Goal: Transaction & Acquisition: Purchase product/service

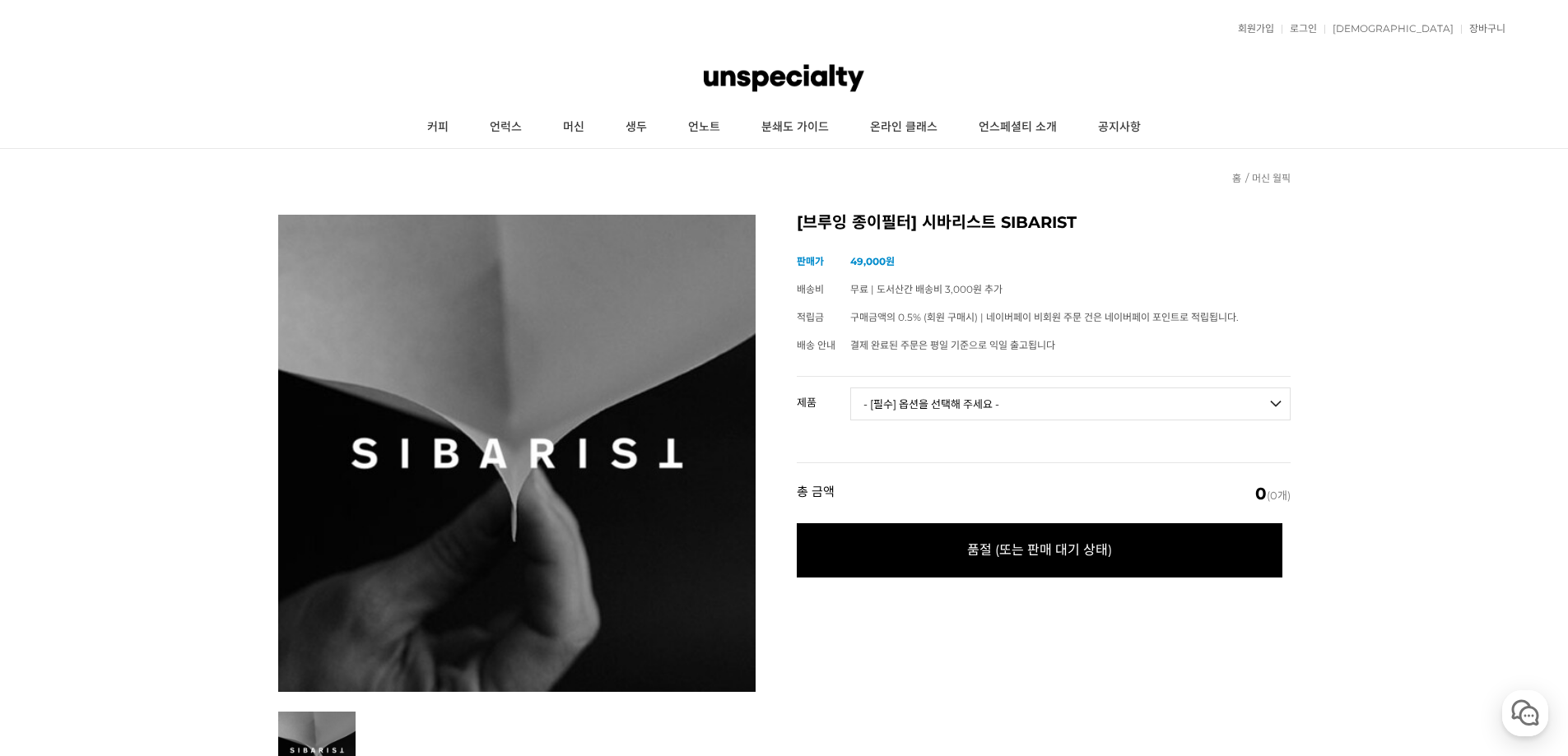
click at [1064, 396] on select "- [필수] 옵션을 선택해 주세요 - ------------------- SIBARIST 듀얼 챔버 필터 SIBARIST 패스트 필터 콘 SI…" at bounding box center [1070, 404] width 440 height 33
click at [1064, 396] on select "- [필수] 옵션을 선택해 주세요 - ------------------- SIBARIST 듀얼 챔버 필터 SIBARIST 패스트 필터 콘 SI…" at bounding box center [1070, 404] width 440 height 33
click at [1114, 405] on select "- [필수] 옵션을 선택해 주세요 - ------------------- SIBARIST 듀얼 챔버 필터 SIBARIST 패스트 필터 콘 SI…" at bounding box center [1070, 404] width 440 height 33
click at [1114, 399] on select "- [필수] 옵션을 선택해 주세요 - ------------------- SIBARIST 듀얼 챔버 필터 SIBARIST 패스트 필터 콘 SI…" at bounding box center [1070, 404] width 440 height 33
click at [1004, 400] on select "- [필수] 옵션을 선택해 주세요 - ------------------- SIBARIST 듀얼 챔버 필터 SIBARIST 패스트 필터 콘 SI…" at bounding box center [1070, 404] width 440 height 33
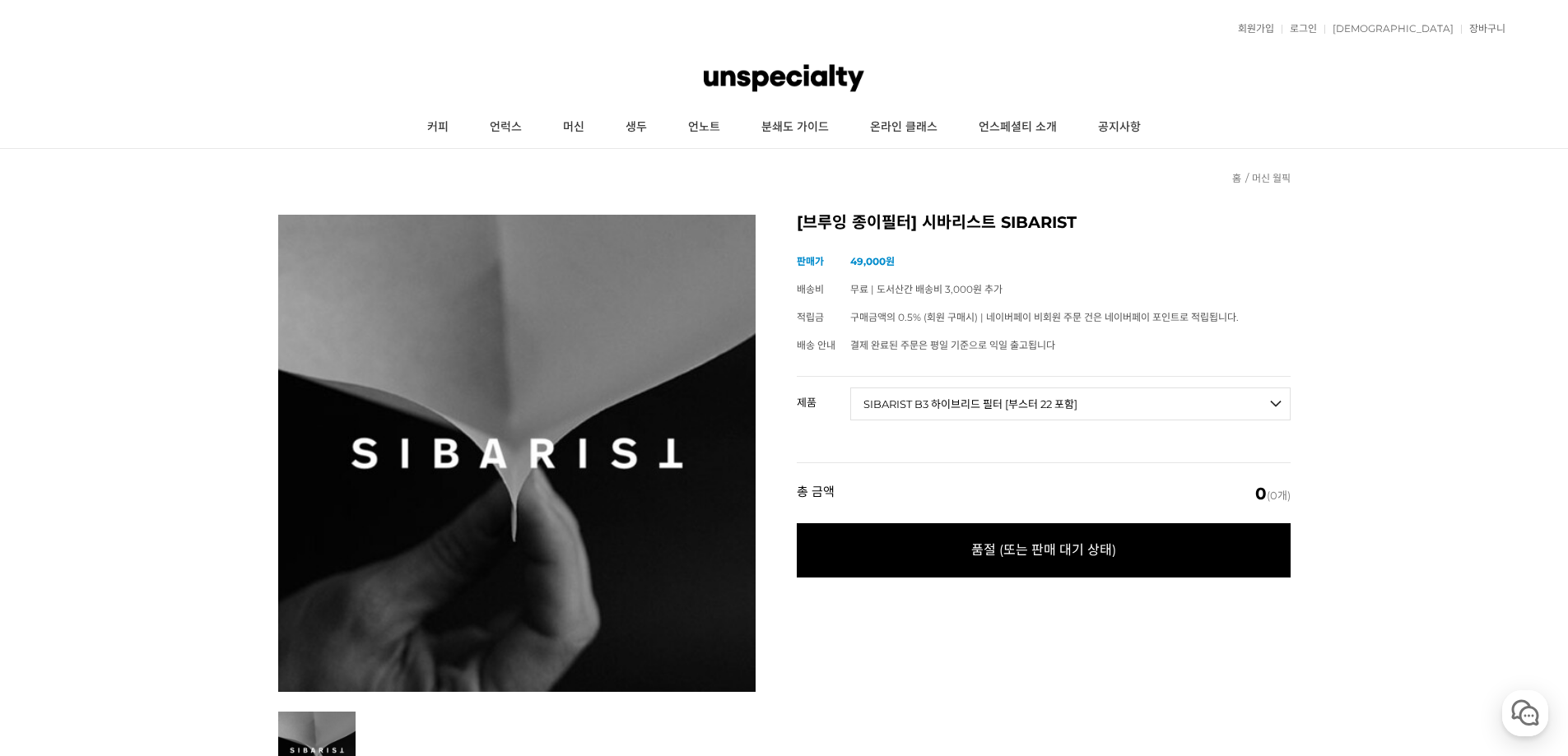
click at [850, 388] on select "- [필수] 옵션을 선택해 주세요 - ------------------- SIBARIST 듀얼 챔버 필터 SIBARIST 패스트 필터 콘 SI…" at bounding box center [1070, 404] width 440 height 33
select select "*"
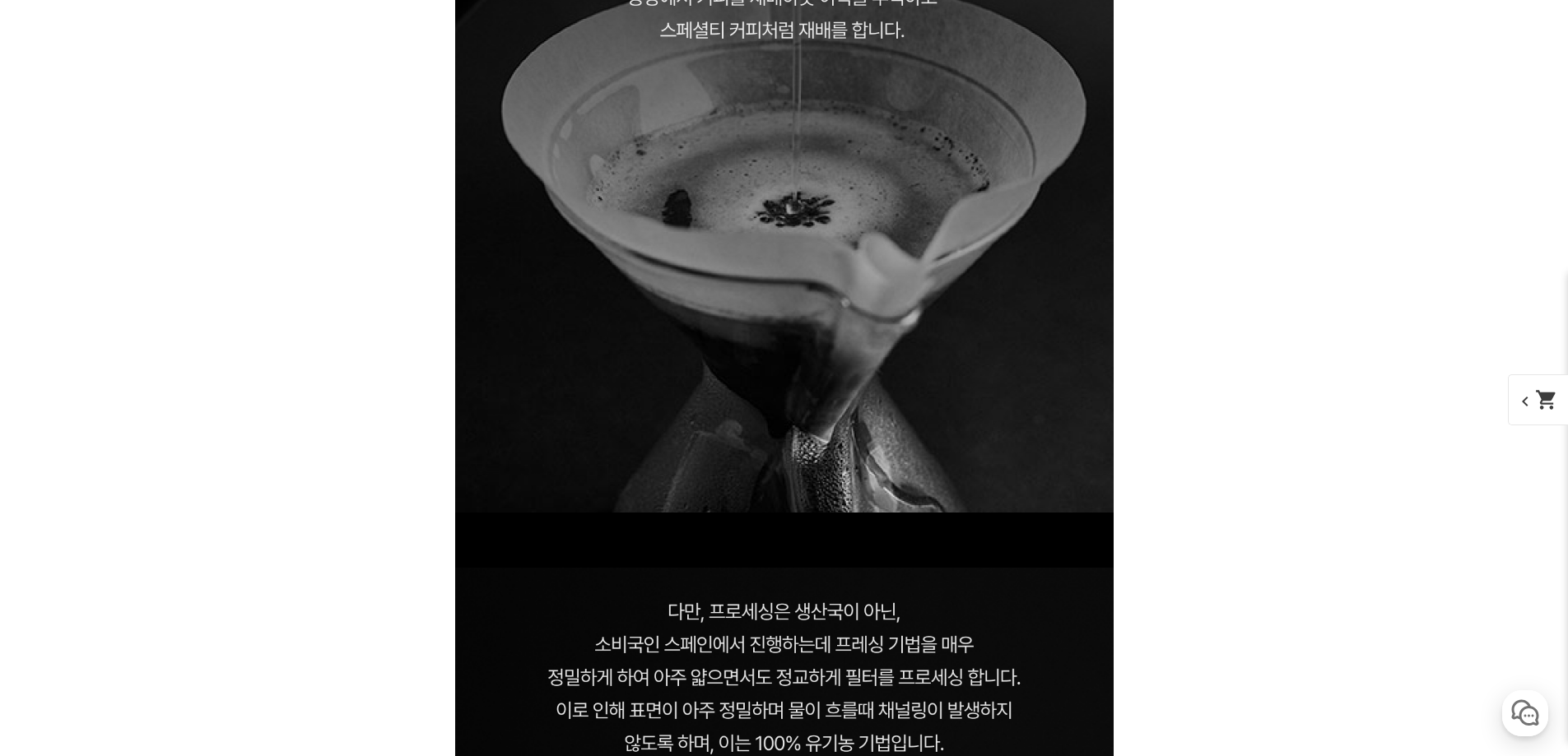
drag, startPoint x: 1353, startPoint y: 592, endPoint x: 1275, endPoint y: 350, distance: 254.3
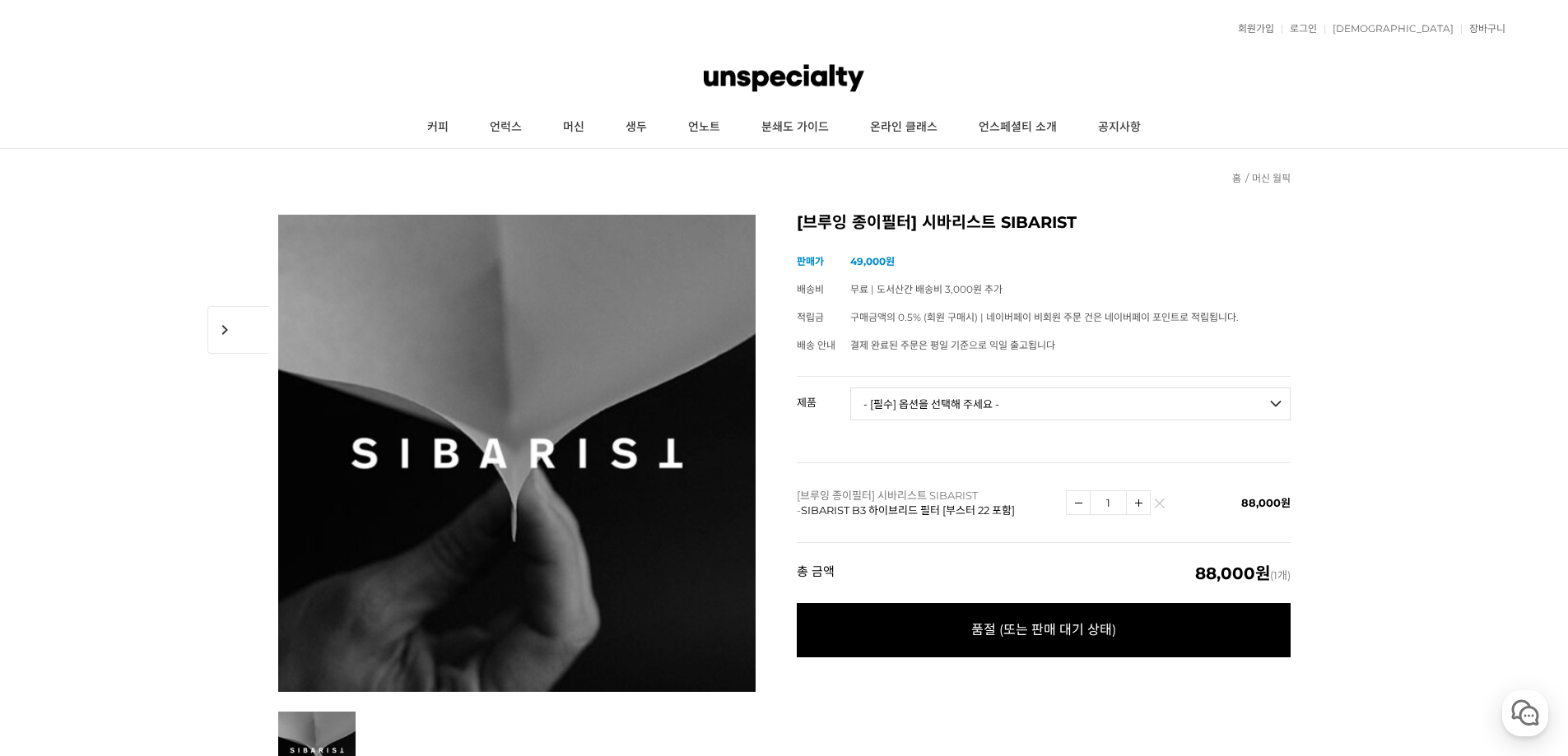
click at [986, 410] on select "- [필수] 옵션을 선택해 주세요 - ------------------- SIBARIST 듀얼 챔버 필터 SIBARIST 패스트 필터 콘 SI…" at bounding box center [1070, 404] width 440 height 33
click at [1036, 294] on td "무료 | 도서산간 배송비 3,000원 추가" at bounding box center [1070, 290] width 440 height 28
click at [1270, 178] on link "머신 월픽" at bounding box center [1271, 178] width 39 height 12
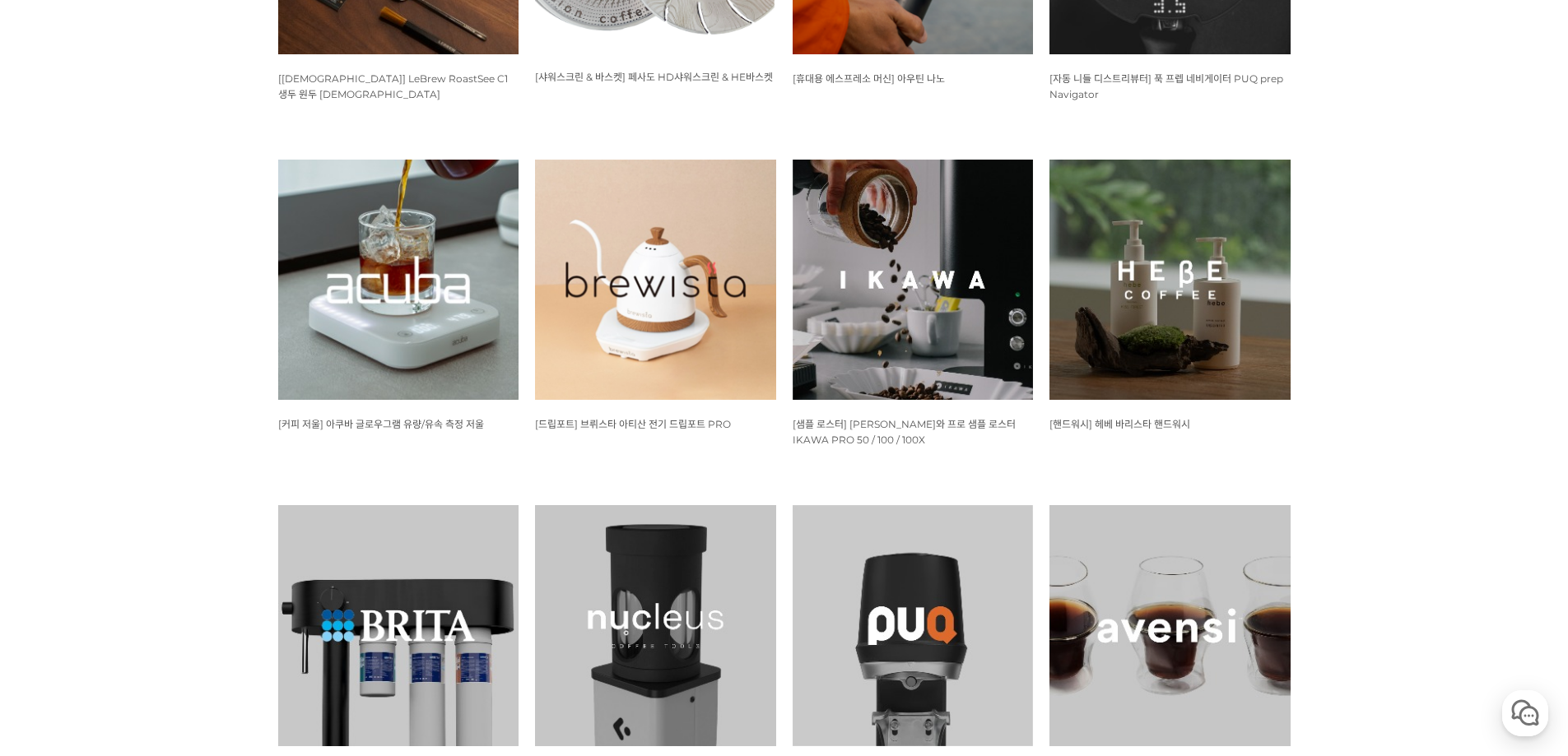
scroll to position [1399, 0]
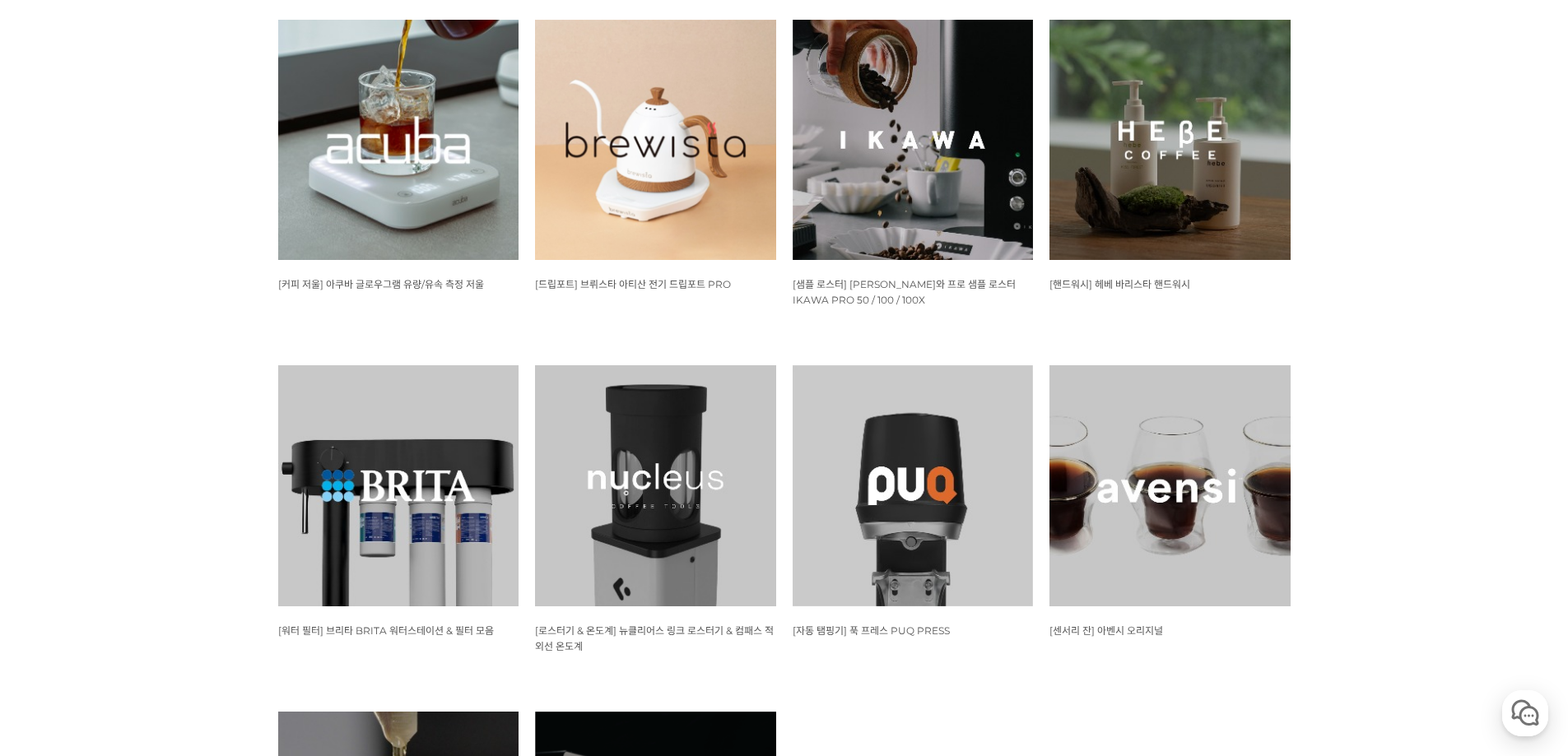
click at [648, 138] on img at bounding box center [655, 140] width 241 height 241
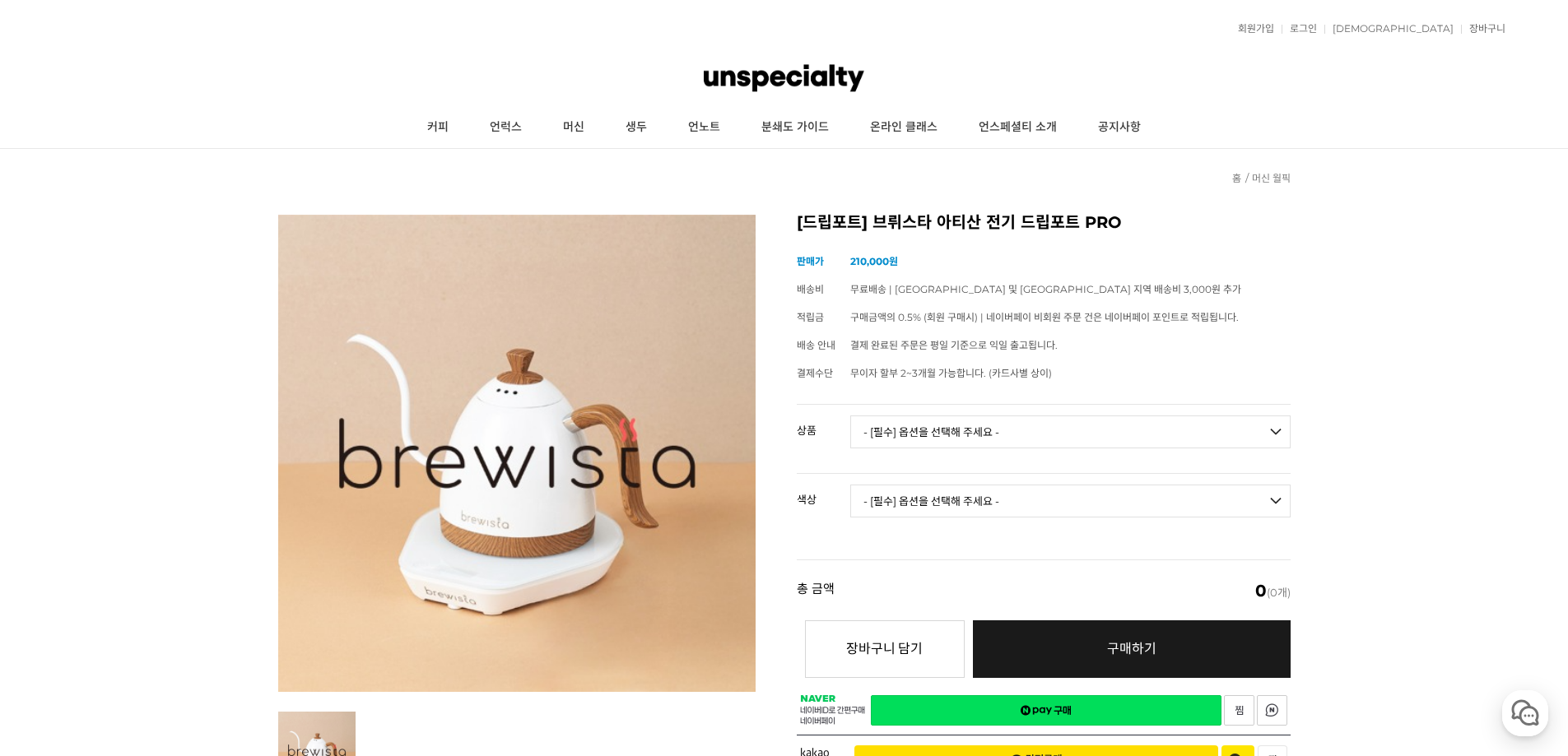
click at [1235, 707] on link "찜하기" at bounding box center [1239, 711] width 30 height 30
